Goal: Task Accomplishment & Management: Use online tool/utility

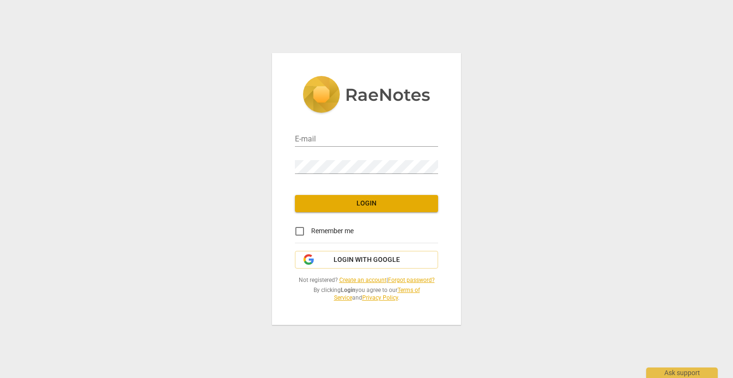
type input "juliehaniger@gmail.com"
click at [399, 208] on span "Login" at bounding box center [367, 204] width 128 height 10
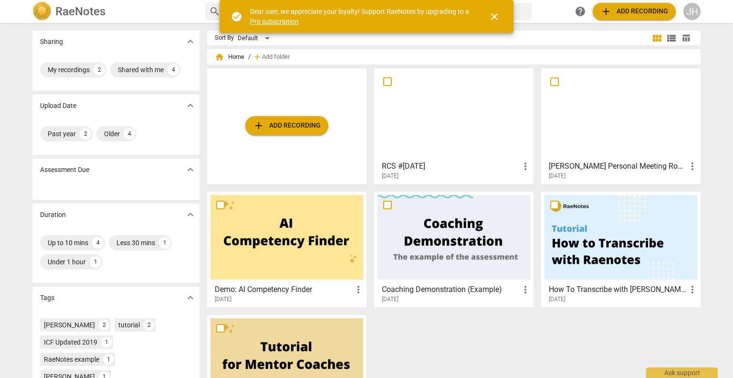
click at [298, 127] on span "add Add recording" at bounding box center [287, 125] width 68 height 11
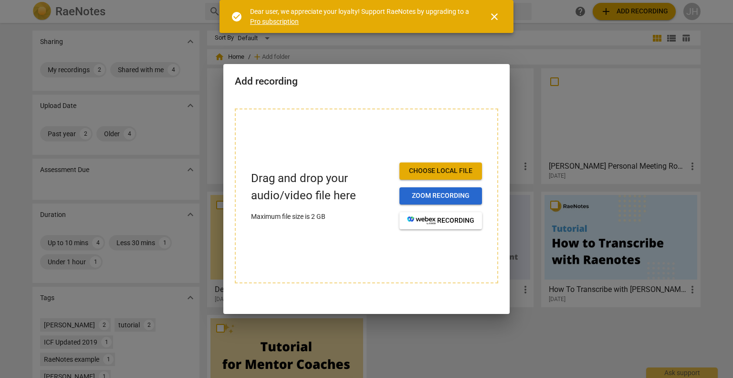
click at [451, 198] on span "Zoom recording" at bounding box center [440, 196] width 67 height 10
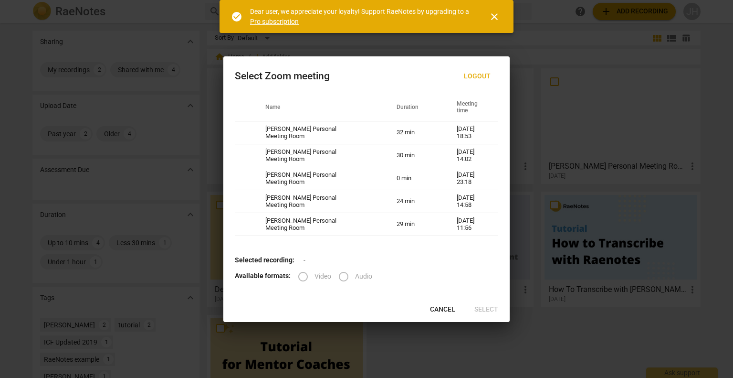
click at [442, 305] on span "Cancel" at bounding box center [442, 310] width 25 height 10
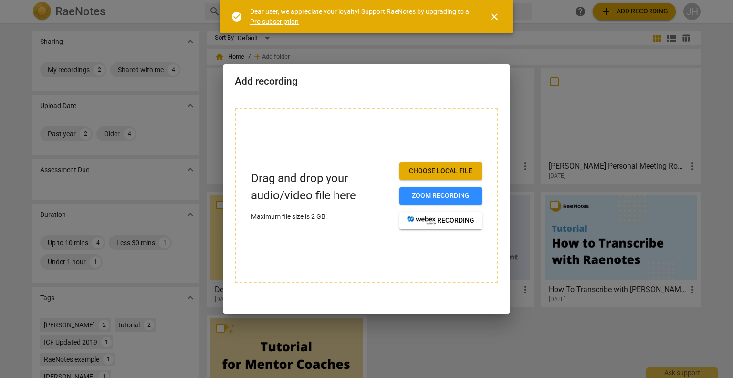
click at [498, 19] on span "close" at bounding box center [494, 16] width 11 height 11
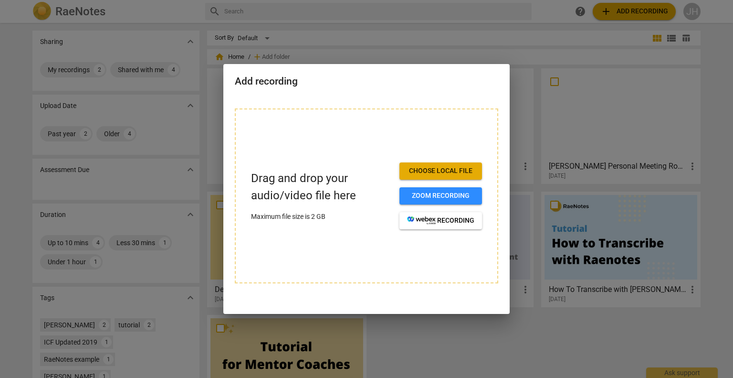
click at [511, 32] on div at bounding box center [366, 189] width 733 height 378
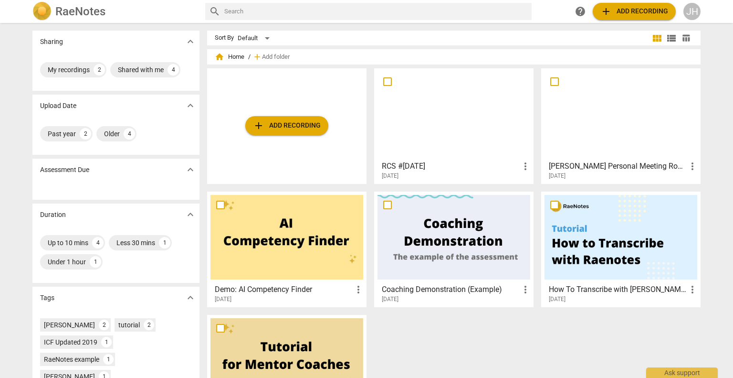
click at [619, 12] on span "add Add recording" at bounding box center [635, 11] width 68 height 11
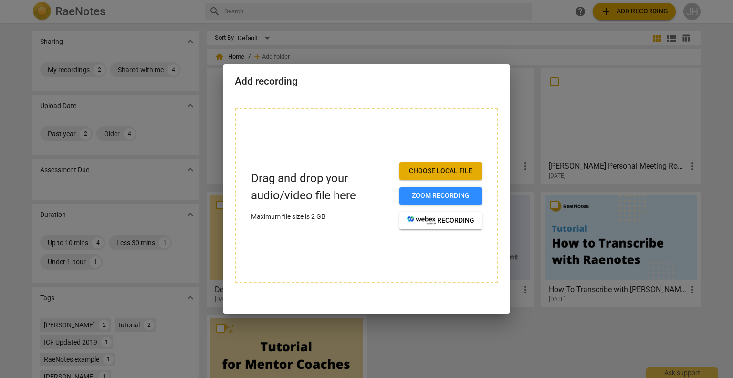
click at [463, 43] on div at bounding box center [366, 189] width 733 height 378
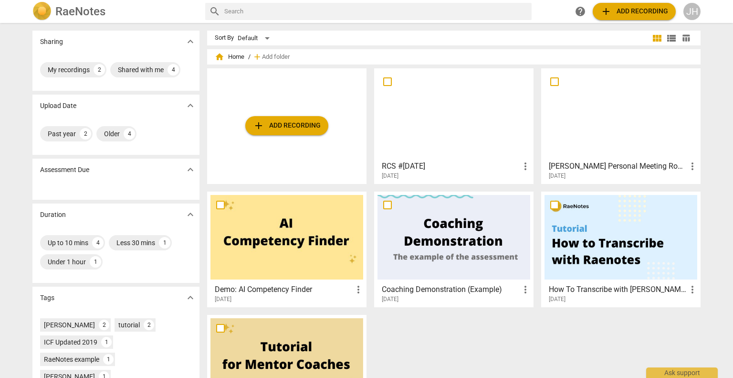
click at [637, 16] on span "add Add recording" at bounding box center [635, 11] width 68 height 11
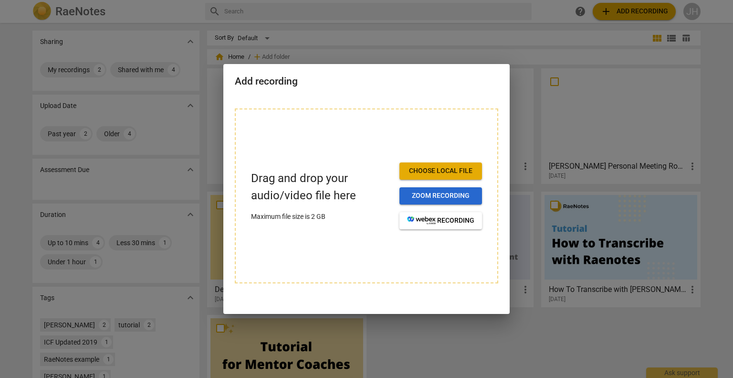
click at [445, 197] on span "Zoom recording" at bounding box center [440, 196] width 67 height 10
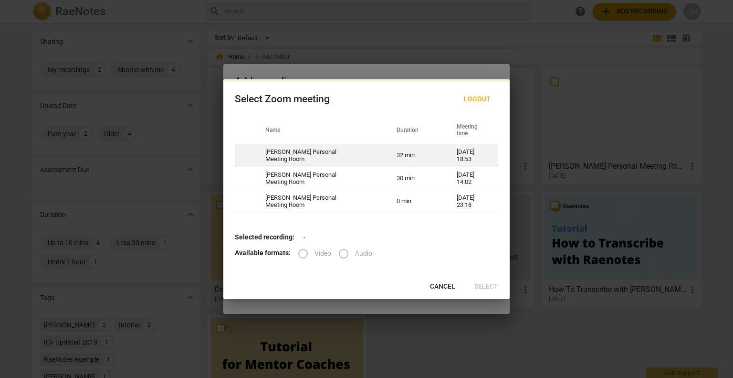
click at [341, 154] on td "[PERSON_NAME] Personal Meeting Room" at bounding box center [319, 155] width 131 height 23
radio input "true"
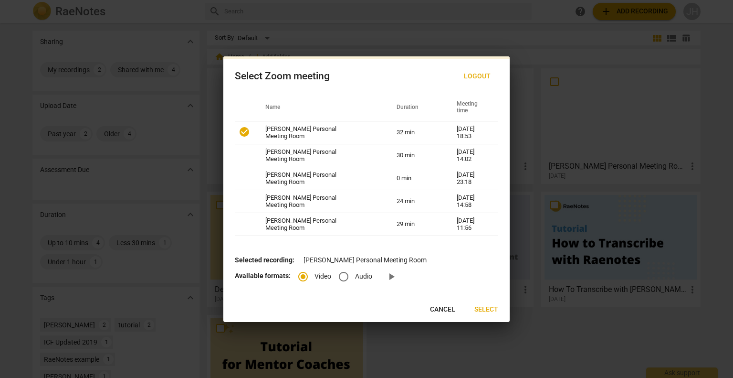
click at [353, 274] on input "Audio" at bounding box center [343, 276] width 23 height 23
radio input "true"
click at [299, 274] on input "Video" at bounding box center [303, 276] width 23 height 23
radio input "true"
click at [489, 309] on span "Select" at bounding box center [487, 310] width 24 height 10
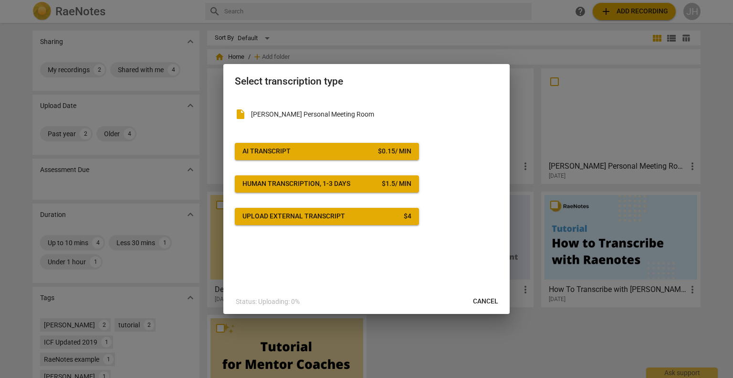
click at [404, 150] on div "$ 0.15 / min" at bounding box center [394, 152] width 33 height 10
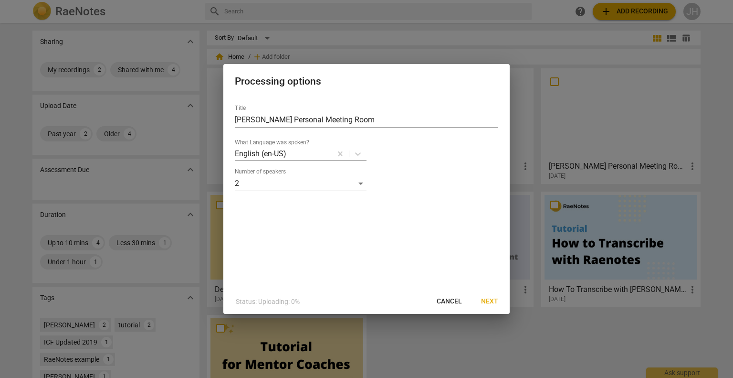
click at [491, 298] on span "Next" at bounding box center [489, 301] width 17 height 10
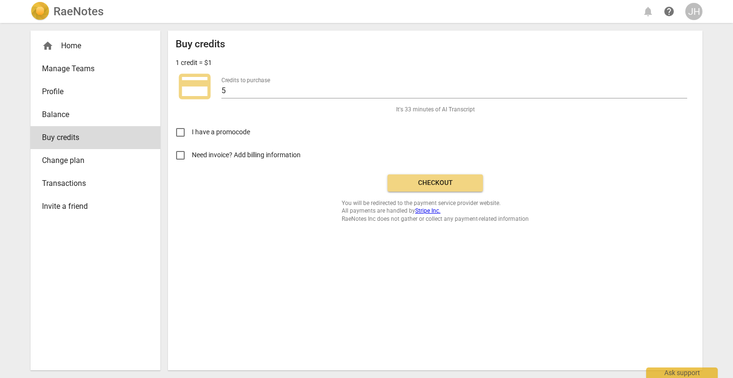
click at [258, 150] on span "Need invoice? Add billing information" at bounding box center [247, 155] width 110 height 10
click at [192, 150] on input "Need invoice? Add billing information" at bounding box center [180, 155] width 23 height 23
checkbox input "true"
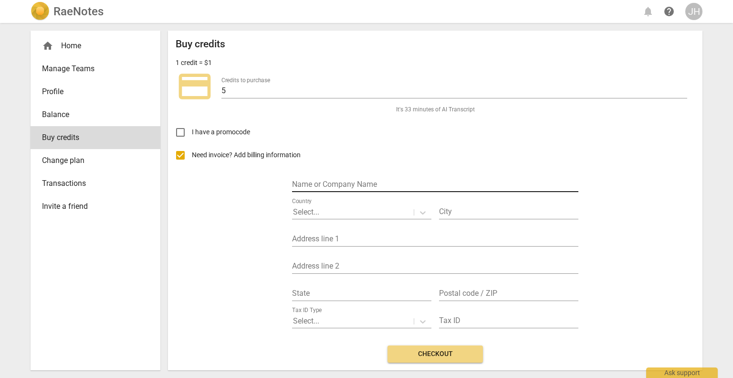
click at [422, 190] on input "text" at bounding box center [435, 185] width 286 height 14
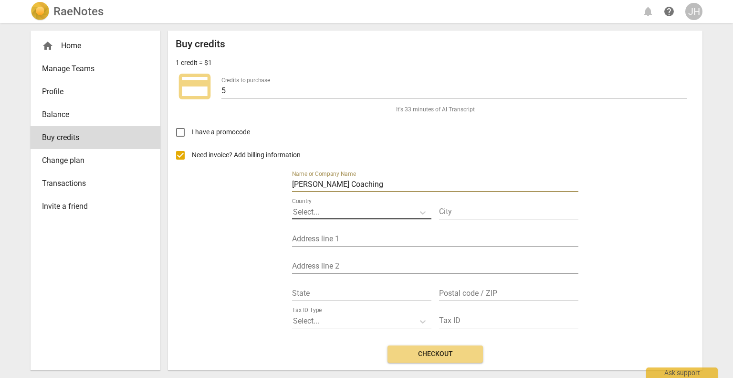
type input "Julie Haniger Coaching"
click at [405, 212] on div at bounding box center [353, 212] width 120 height 11
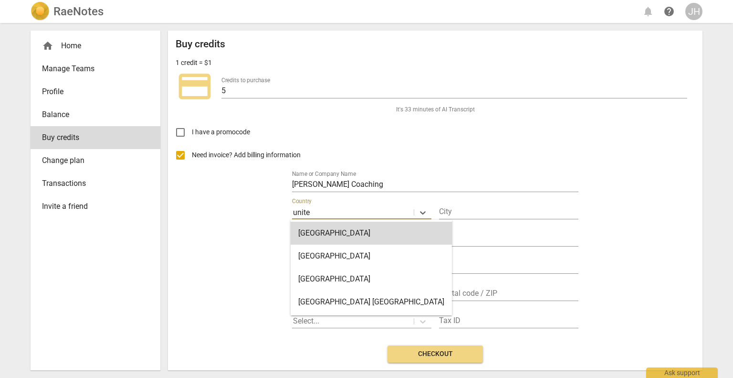
type input "united"
click at [386, 207] on div "united" at bounding box center [353, 212] width 120 height 11
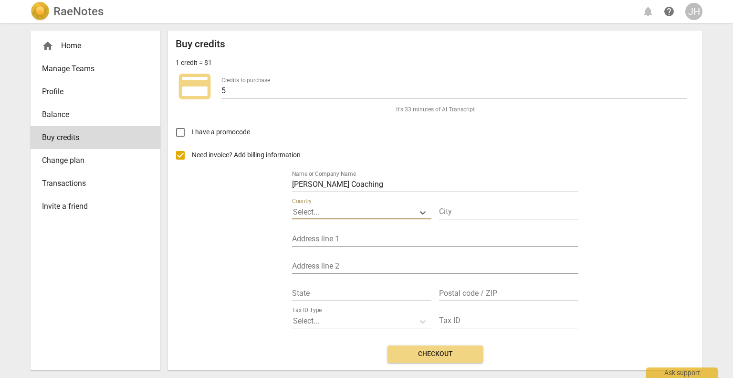
click at [351, 207] on div at bounding box center [353, 212] width 120 height 11
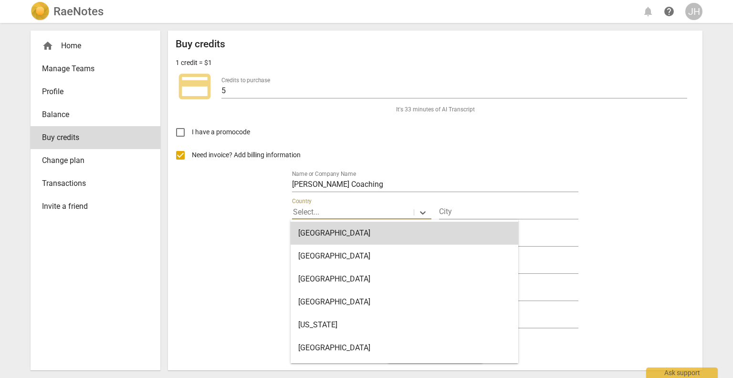
click at [222, 297] on div "Need invoice? Add billing information Name or Company Name Julie Haniger Coachi…" at bounding box center [435, 241] width 519 height 194
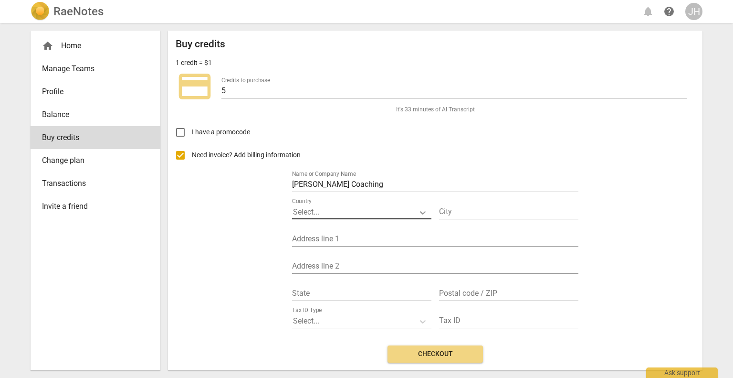
click at [421, 212] on icon at bounding box center [423, 212] width 6 height 3
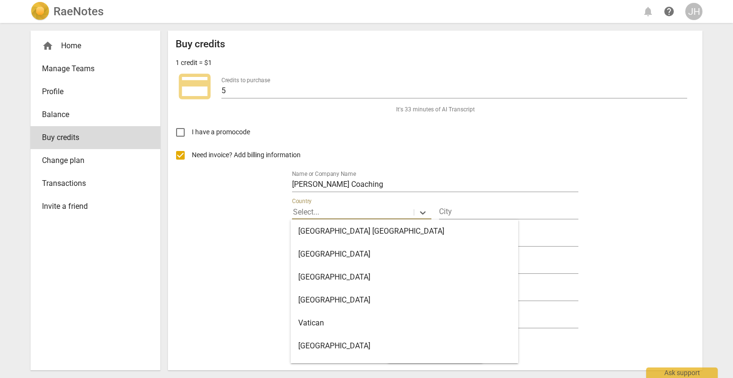
scroll to position [5428, 0]
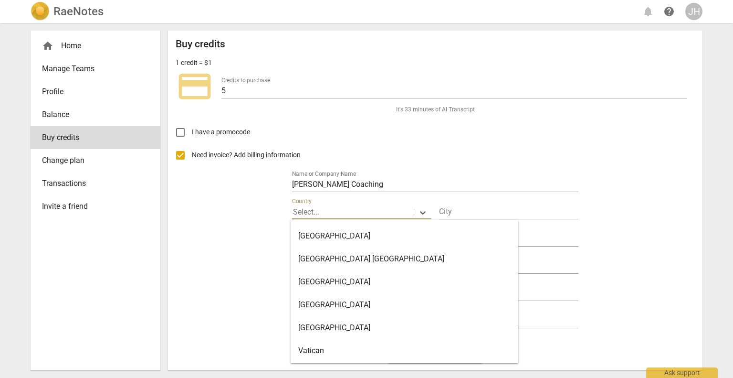
click at [373, 231] on div "United States" at bounding box center [405, 235] width 228 height 23
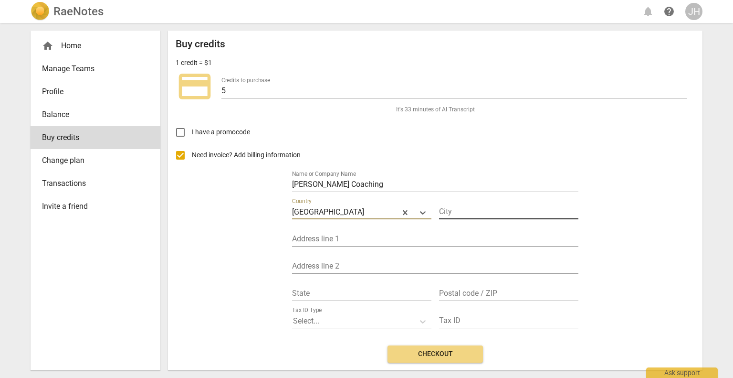
click at [468, 207] on input "text" at bounding box center [508, 212] width 139 height 14
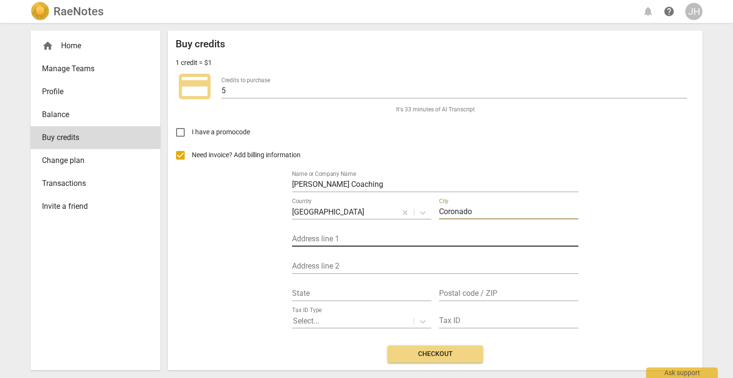
type input "Coronado"
click at [370, 241] on input "text" at bounding box center [435, 239] width 286 height 14
type input "602 Margarita Avenue"
type input "CA"
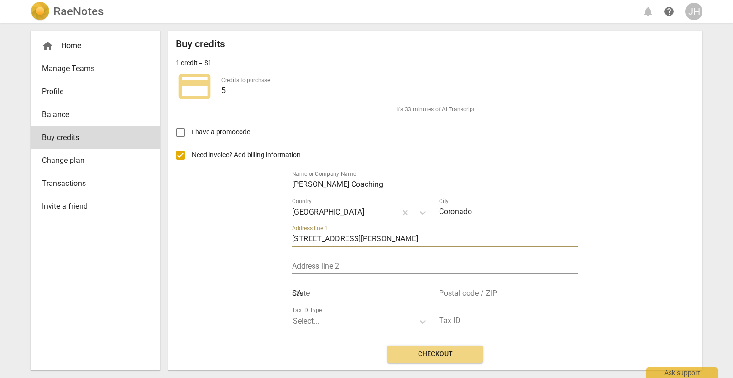
type input "92118"
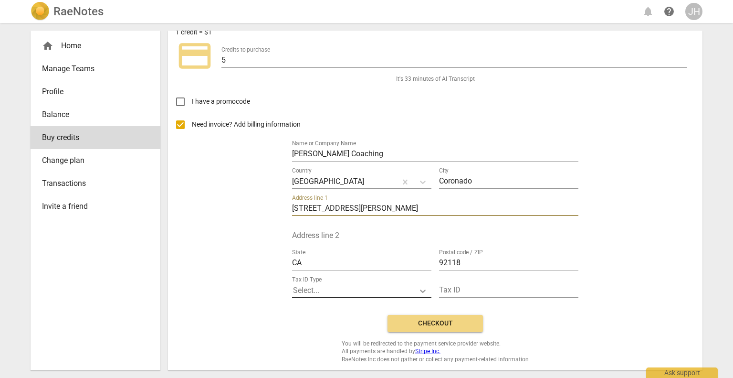
click at [421, 287] on icon at bounding box center [423, 291] width 10 height 10
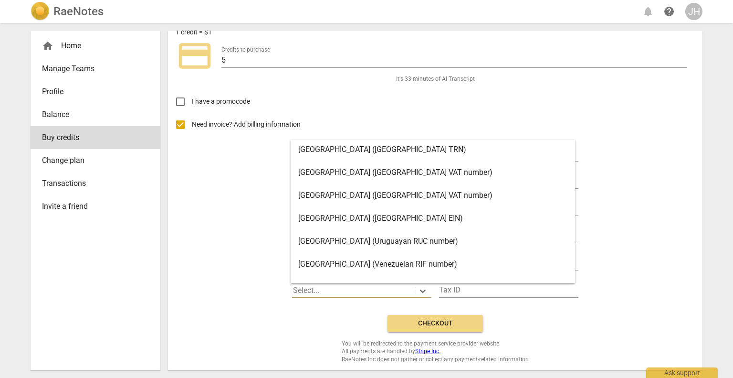
scroll to position [1969, 0]
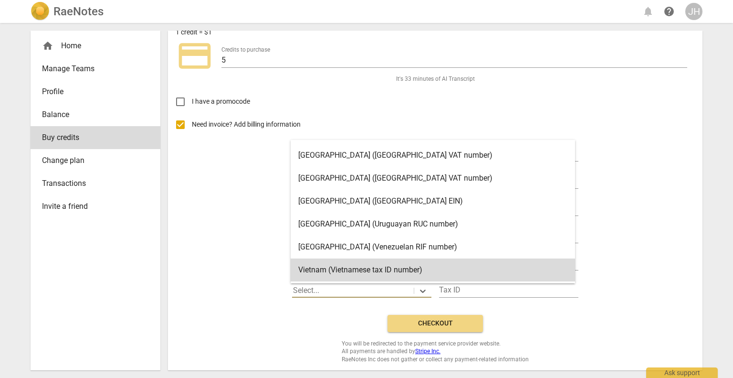
click at [332, 314] on div "Buy credits 1 credit = $1 credit_card Credits to purchase 5 It's 33 minutes of …" at bounding box center [435, 185] width 519 height 355
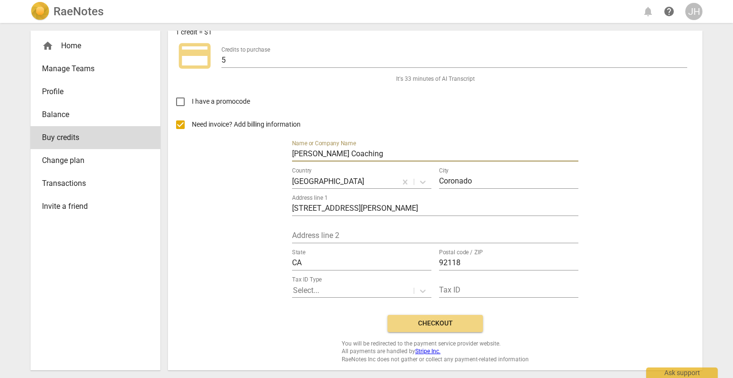
drag, startPoint x: 374, startPoint y: 153, endPoint x: 336, endPoint y: 153, distance: 37.7
click at [336, 153] on input "Julie Haniger Coaching" at bounding box center [435, 155] width 286 height 14
type input "[PERSON_NAME]"
click at [445, 322] on span "Checkout" at bounding box center [435, 323] width 80 height 10
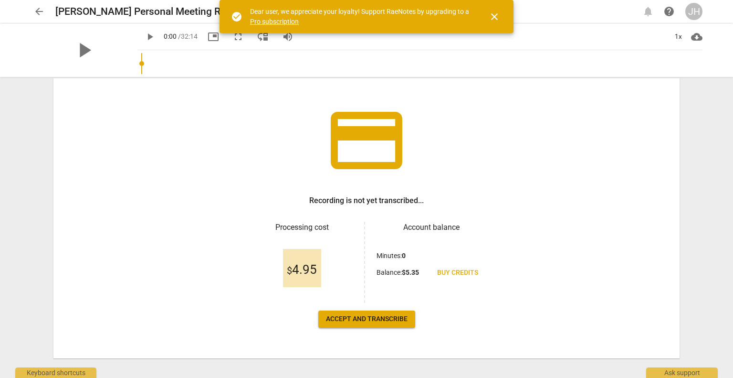
scroll to position [44, 0]
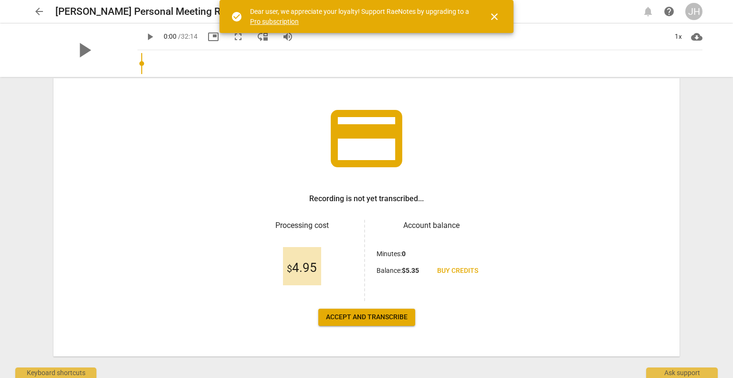
click at [372, 316] on span "Accept and transcribe" at bounding box center [367, 317] width 82 height 10
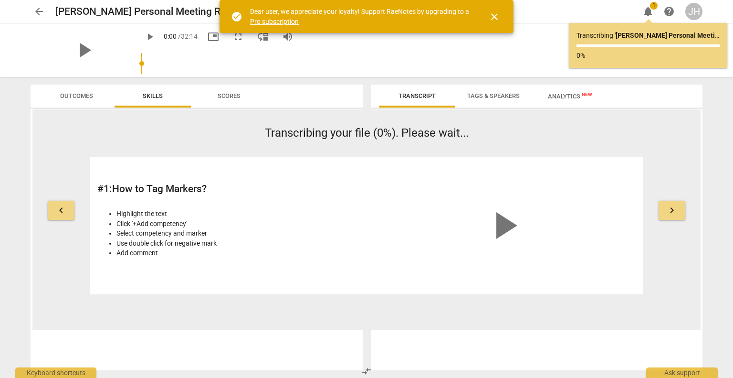
click at [494, 17] on span "close" at bounding box center [494, 16] width 11 height 11
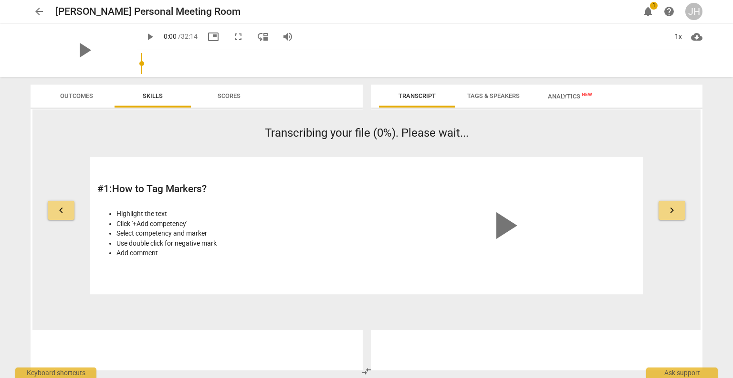
click at [675, 204] on span "keyboard_arrow_right" at bounding box center [671, 209] width 11 height 11
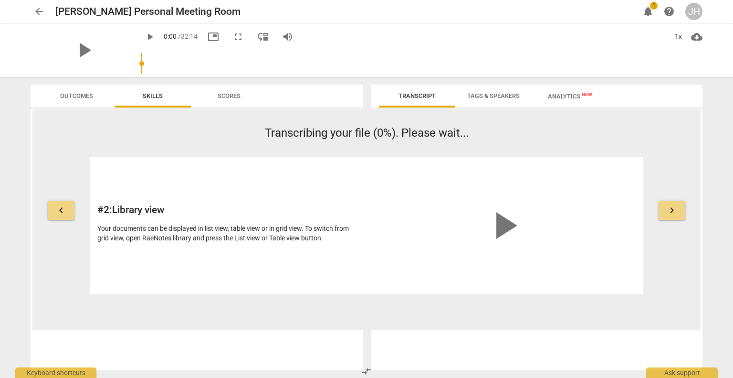
click at [76, 206] on div "keyboard_arrow_left Transcribing your file (0%). Please wait... # 2 : Library v…" at bounding box center [366, 210] width 668 height 170
click at [63, 211] on span "keyboard_arrow_left" at bounding box center [60, 209] width 11 height 11
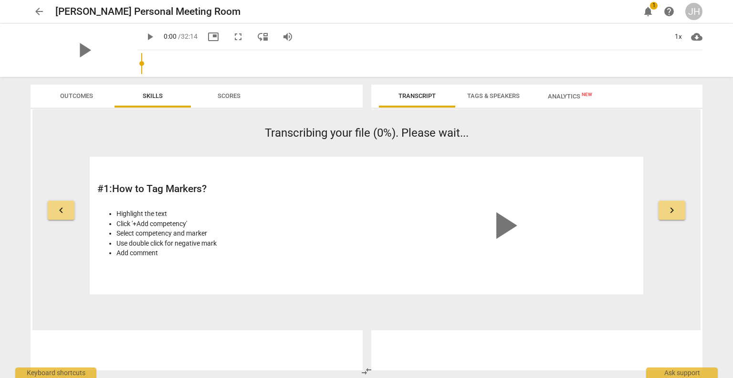
click at [671, 200] on div "keyboard_arrow_right" at bounding box center [672, 209] width 27 height 23
click at [670, 208] on span "keyboard_arrow_right" at bounding box center [671, 209] width 11 height 11
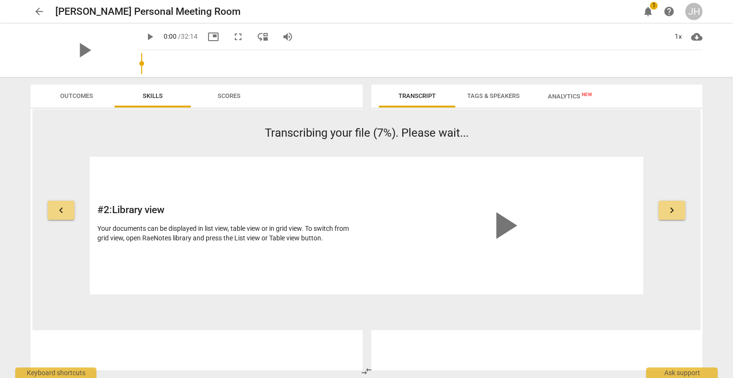
click at [670, 208] on span "keyboard_arrow_right" at bounding box center [671, 209] width 11 height 11
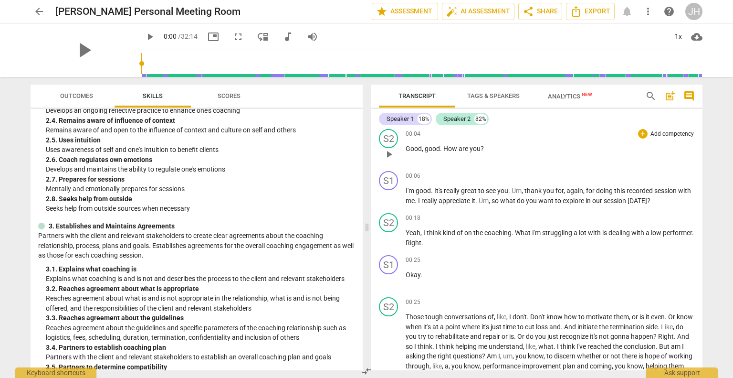
scroll to position [0, 0]
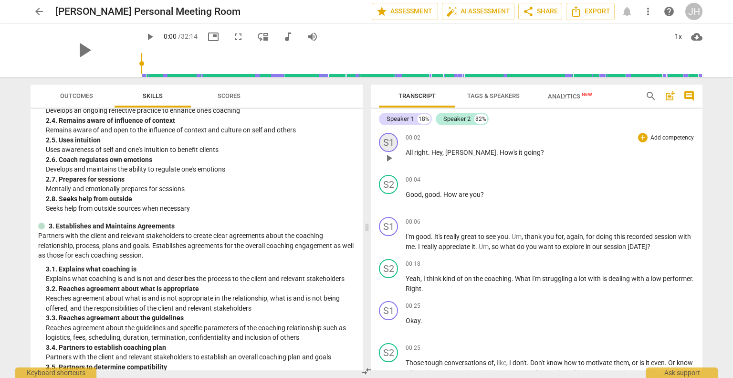
click at [391, 142] on div "S1" at bounding box center [388, 142] width 19 height 19
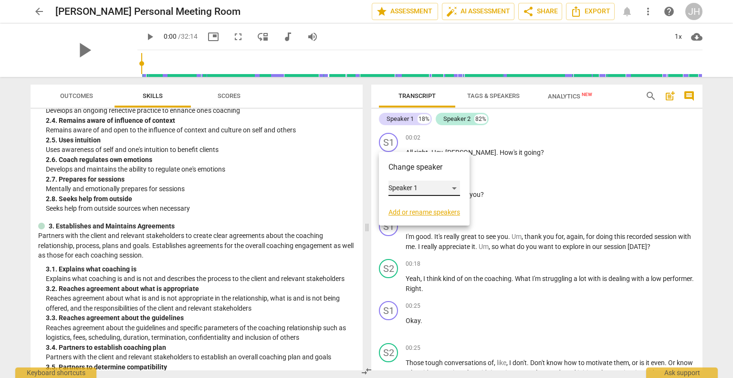
click at [427, 186] on div "Speaker 1" at bounding box center [425, 187] width 72 height 15
click at [427, 186] on li "Speaker 1" at bounding box center [425, 188] width 73 height 18
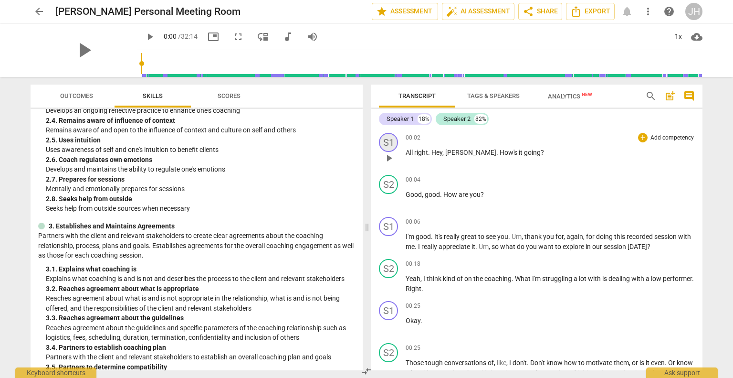
click at [393, 137] on div "S1" at bounding box center [388, 142] width 19 height 19
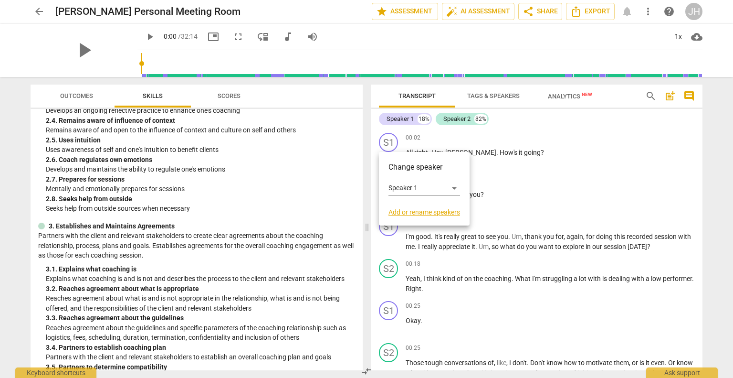
click at [446, 211] on link "Add or rename speakers" at bounding box center [425, 212] width 72 height 8
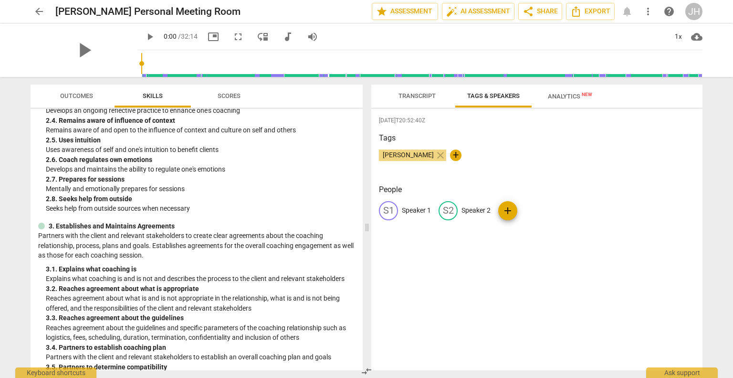
click at [450, 154] on span "+" at bounding box center [455, 154] width 11 height 11
click at [503, 156] on span "check" at bounding box center [508, 154] width 11 height 11
click at [424, 209] on p "Speaker 1" at bounding box center [416, 210] width 29 height 10
type input "[PERSON_NAME]"
click at [540, 210] on p "Speaker 2" at bounding box center [538, 210] width 29 height 10
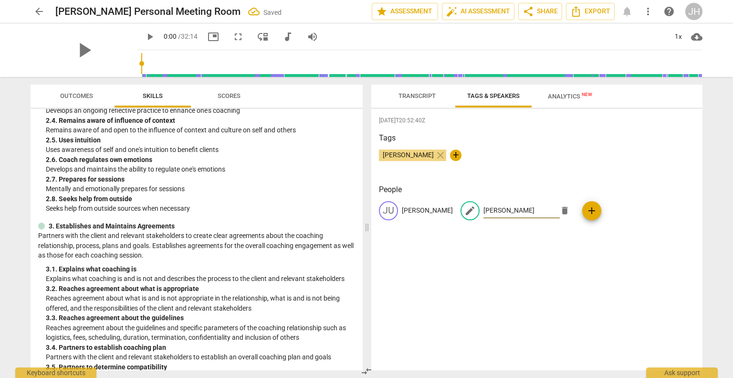
type input "[PERSON_NAME]"
click at [576, 247] on div "[DATE]T20:52:40Z Tags [PERSON_NAME] close + People [PERSON_NAME] [PERSON_NAME] …" at bounding box center [536, 239] width 331 height 261
click at [421, 100] on span "Transcript" at bounding box center [417, 96] width 60 height 13
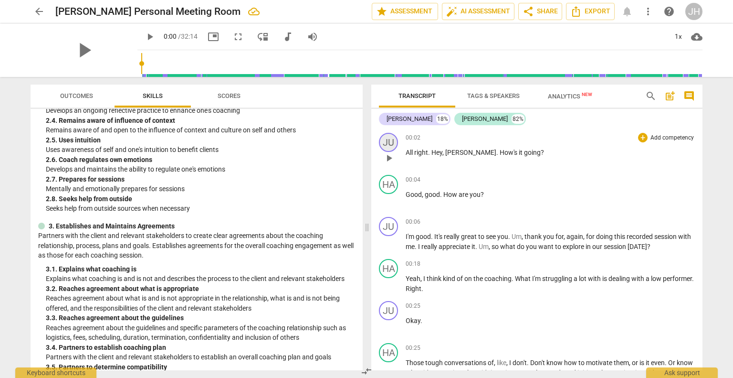
click at [388, 145] on div "JU" at bounding box center [388, 142] width 19 height 19
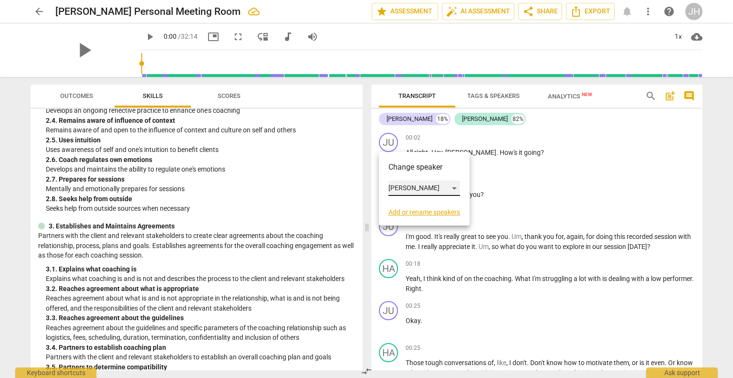
click at [417, 184] on div "[PERSON_NAME]" at bounding box center [425, 187] width 72 height 15
click at [417, 184] on li "[PERSON_NAME]" at bounding box center [425, 188] width 73 height 18
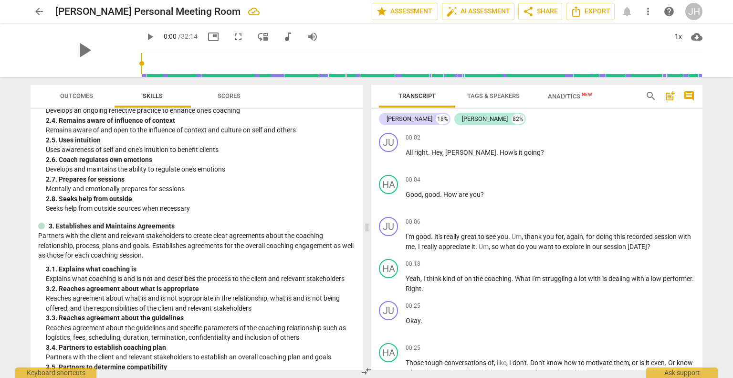
click at [496, 94] on span "Tags & Speakers" at bounding box center [493, 95] width 53 height 7
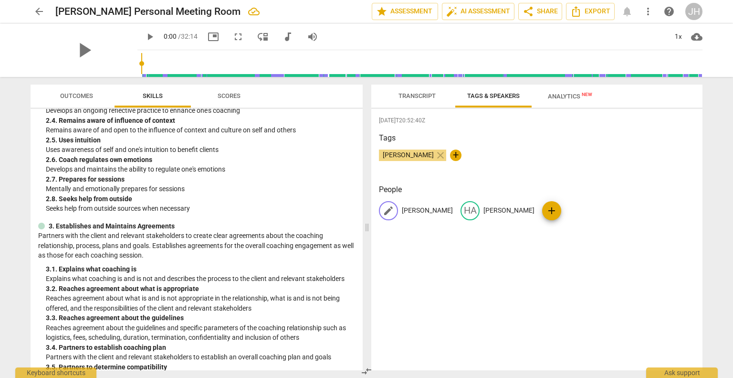
click at [411, 211] on p "[PERSON_NAME]" at bounding box center [427, 210] width 51 height 10
click at [422, 212] on input "[PERSON_NAME]" at bounding box center [440, 210] width 76 height 15
type input "JH"
click at [534, 212] on p "[PERSON_NAME]" at bounding box center [549, 210] width 51 height 10
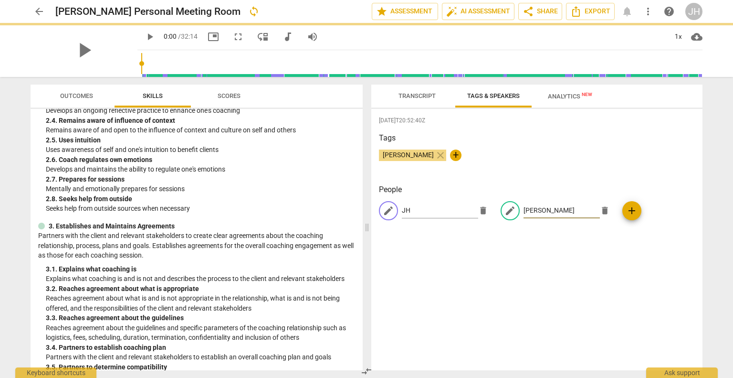
click at [622, 214] on span "add" at bounding box center [631, 210] width 19 height 11
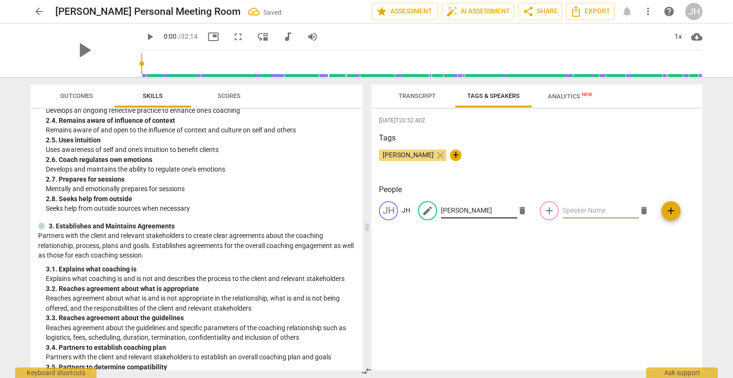
click at [484, 210] on input "[PERSON_NAME]" at bounding box center [479, 210] width 76 height 15
click at [640, 212] on span "delete" at bounding box center [644, 210] width 10 height 10
click at [469, 212] on input "[PERSON_NAME]" at bounding box center [479, 210] width 76 height 15
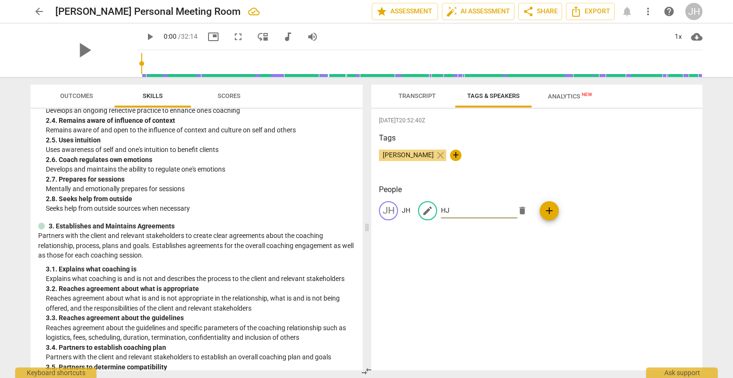
type input "HJ"
click at [608, 292] on div "[DATE]T20:52:40Z Tags [PERSON_NAME] close + People JH JH edit HJ delete add" at bounding box center [536, 239] width 331 height 261
click at [614, 172] on div "Tags [PERSON_NAME] close +" at bounding box center [537, 154] width 316 height 44
click at [428, 96] on span "Transcript" at bounding box center [417, 95] width 37 height 7
